Goal: Find specific page/section: Find specific page/section

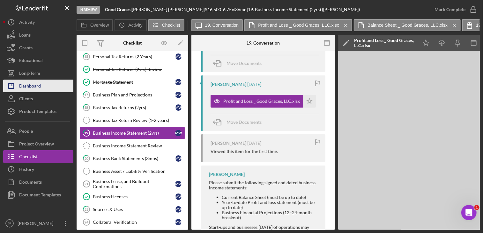
scroll to position [0, 273]
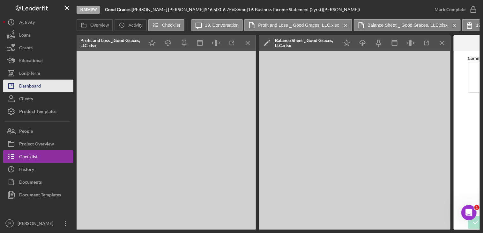
click at [32, 84] on div "Dashboard" at bounding box center [30, 87] width 22 height 14
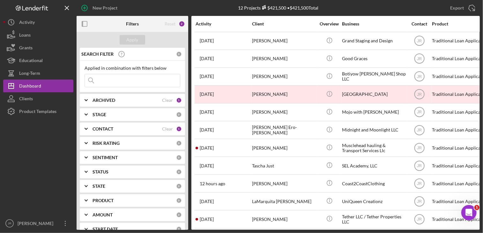
click at [108, 127] on b "CONTACT" at bounding box center [102, 129] width 21 height 5
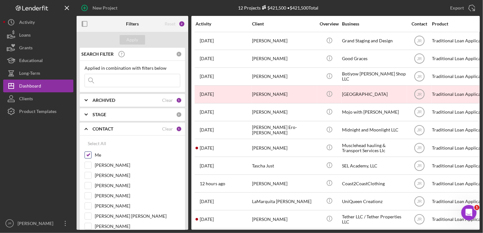
click at [87, 154] on input "Me" at bounding box center [88, 155] width 6 height 6
checkbox input "false"
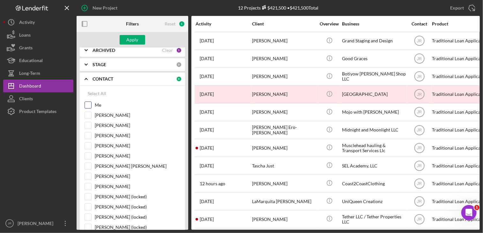
scroll to position [64, 0]
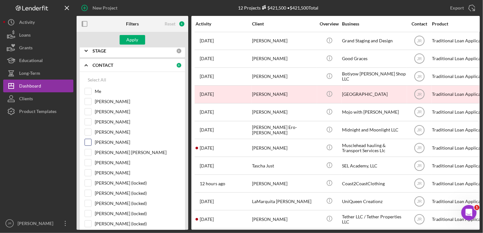
click at [86, 143] on input "[PERSON_NAME]" at bounding box center [88, 142] width 6 height 6
click at [137, 36] on div "Apply" at bounding box center [133, 40] width 12 height 10
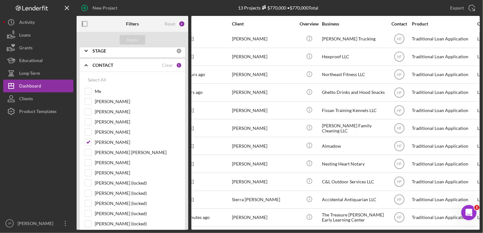
scroll to position [42, 0]
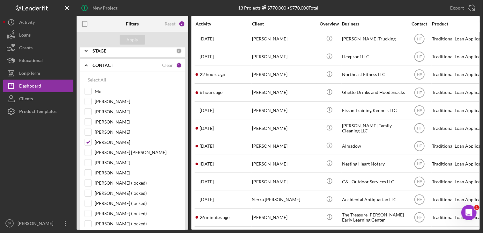
drag, startPoint x: 279, startPoint y: 225, endPoint x: 358, endPoint y: 225, distance: 78.7
click at [358, 225] on div "Activity Client Overview Business Contact Product Category Amount Started Icon/…" at bounding box center [335, 123] width 288 height 214
click at [85, 140] on input "[PERSON_NAME]" at bounding box center [88, 142] width 6 height 6
checkbox input "false"
click at [87, 89] on input "Me" at bounding box center [88, 91] width 6 height 6
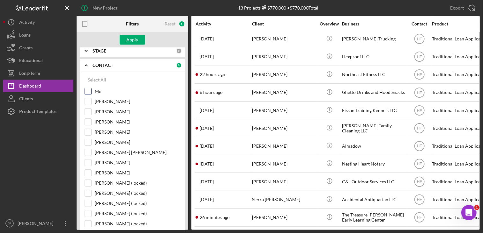
checkbox input "true"
click at [140, 32] on div "Filters" at bounding box center [132, 24] width 37 height 16
click at [136, 37] on div "Apply" at bounding box center [133, 40] width 12 height 10
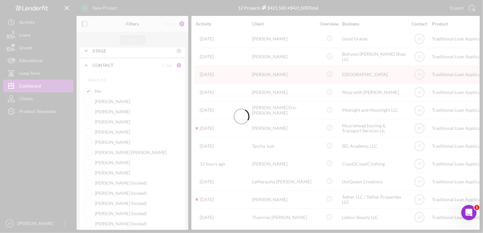
scroll to position [24, 0]
